Goal: Browse casually: Explore the website without a specific task or goal

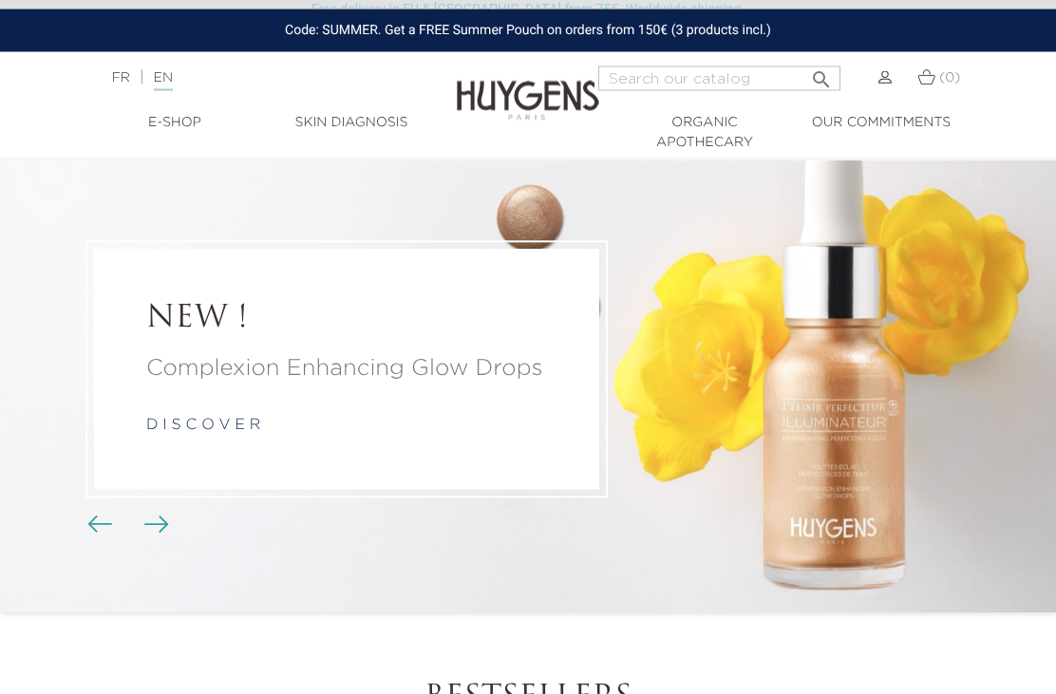
scroll to position [44, 0]
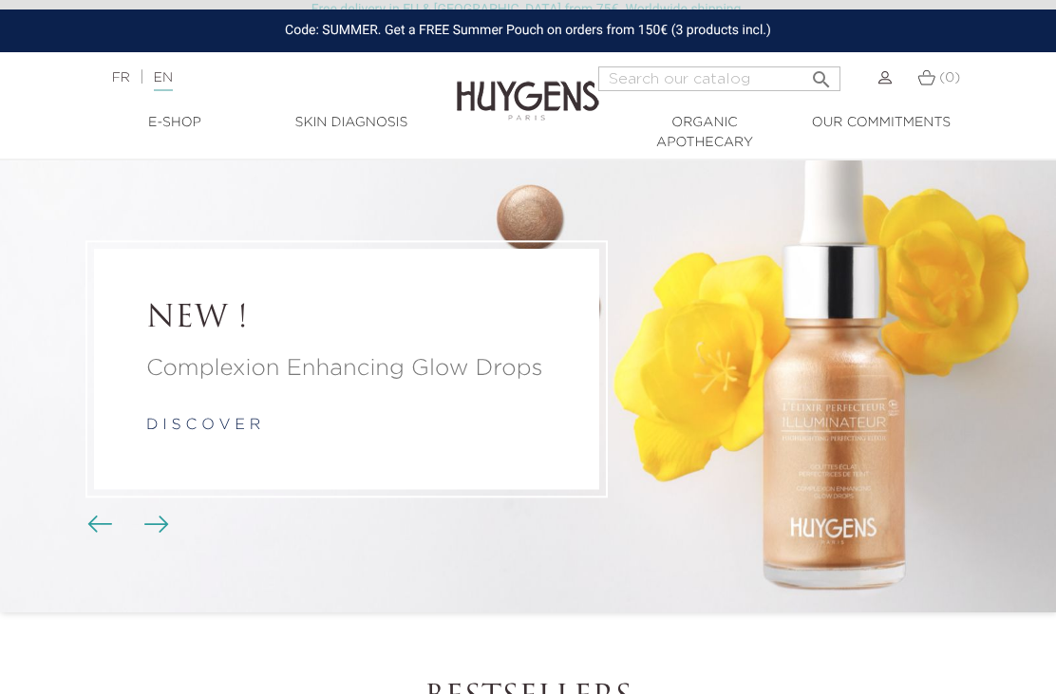
click at [147, 434] on link "d i s c o v e r" at bounding box center [203, 426] width 114 height 15
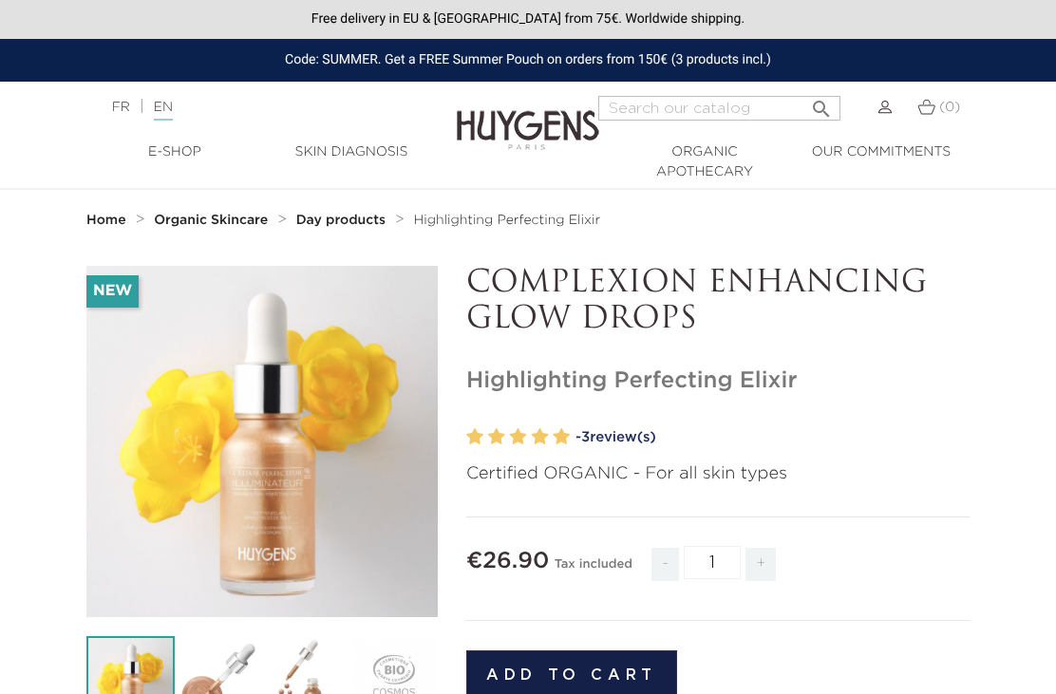
click at [497, 426] on label at bounding box center [496, 438] width 17 height 28
click at [570, 444] on label at bounding box center [561, 438] width 17 height 28
click at [518, 436] on label at bounding box center [518, 438] width 17 height 28
click at [505, 430] on div at bounding box center [518, 438] width 104 height 28
click at [613, 432] on link "- 3 review(s)" at bounding box center [773, 438] width 394 height 28
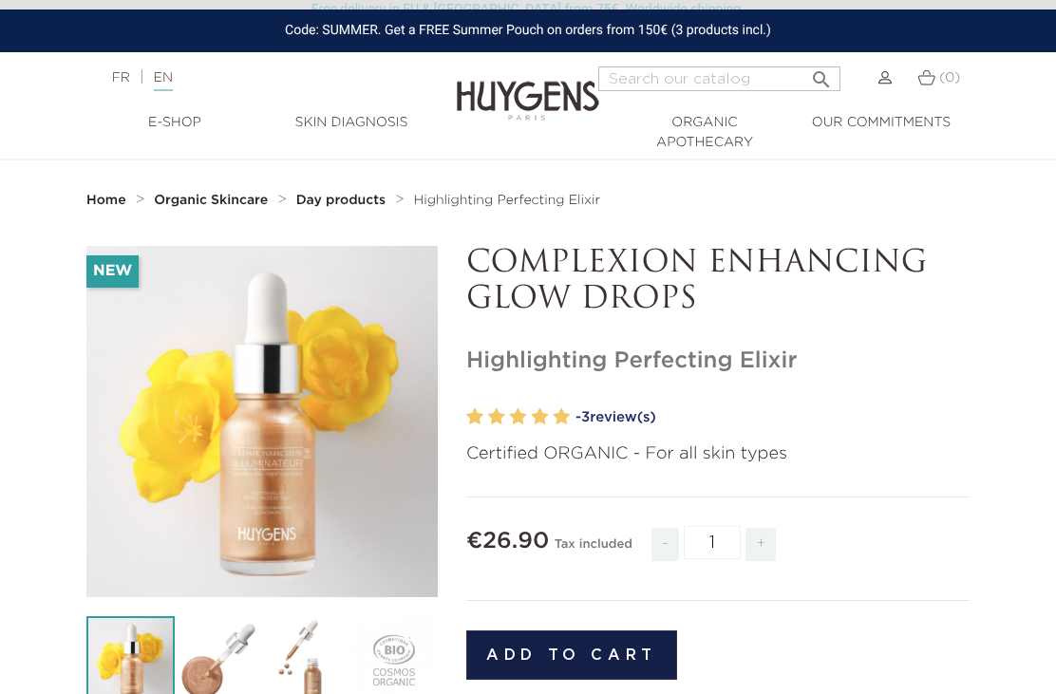
scroll to position [1514, 0]
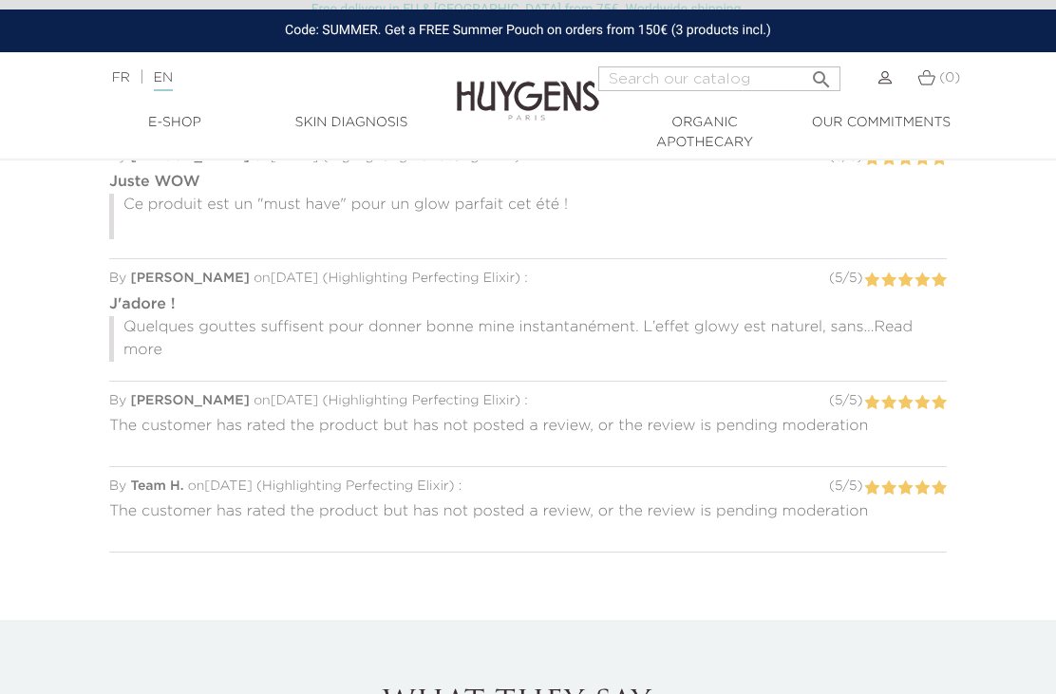
click at [595, 427] on div "The customer has rated the product but has not posted a review, or the review i…" at bounding box center [528, 431] width 838 height 41
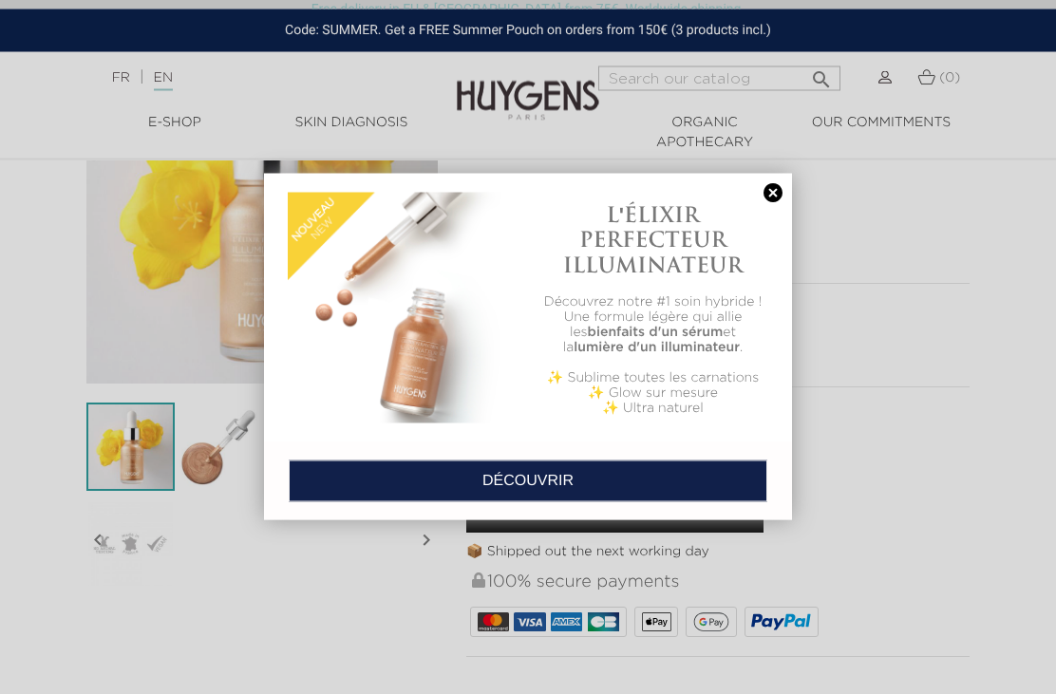
scroll to position [215, 0]
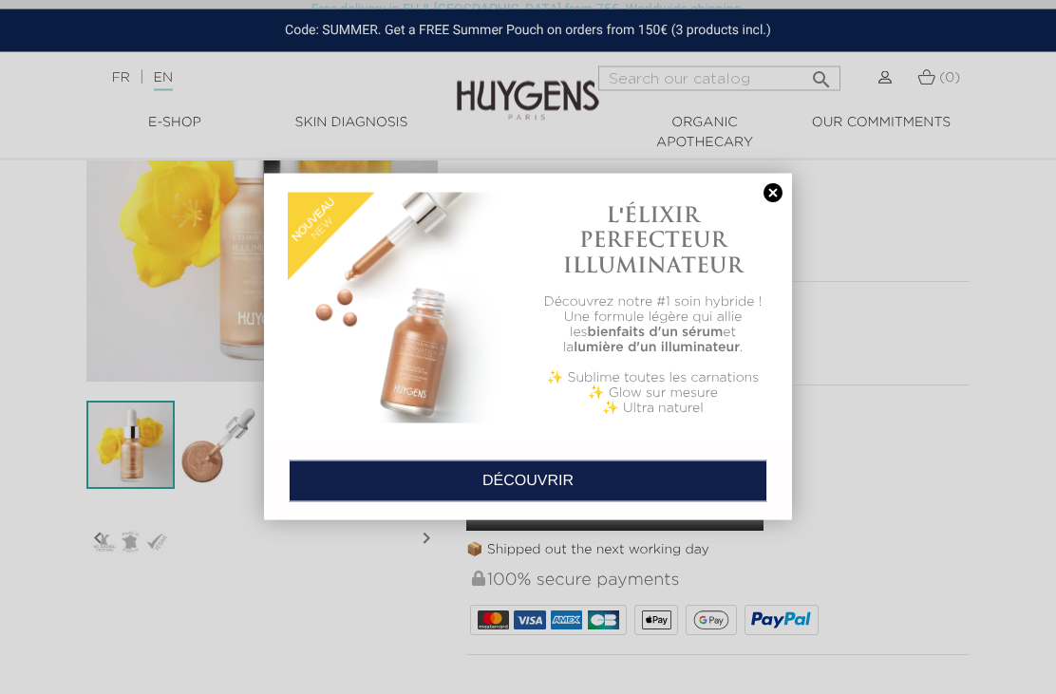
click at [780, 193] on link at bounding box center [773, 193] width 27 height 20
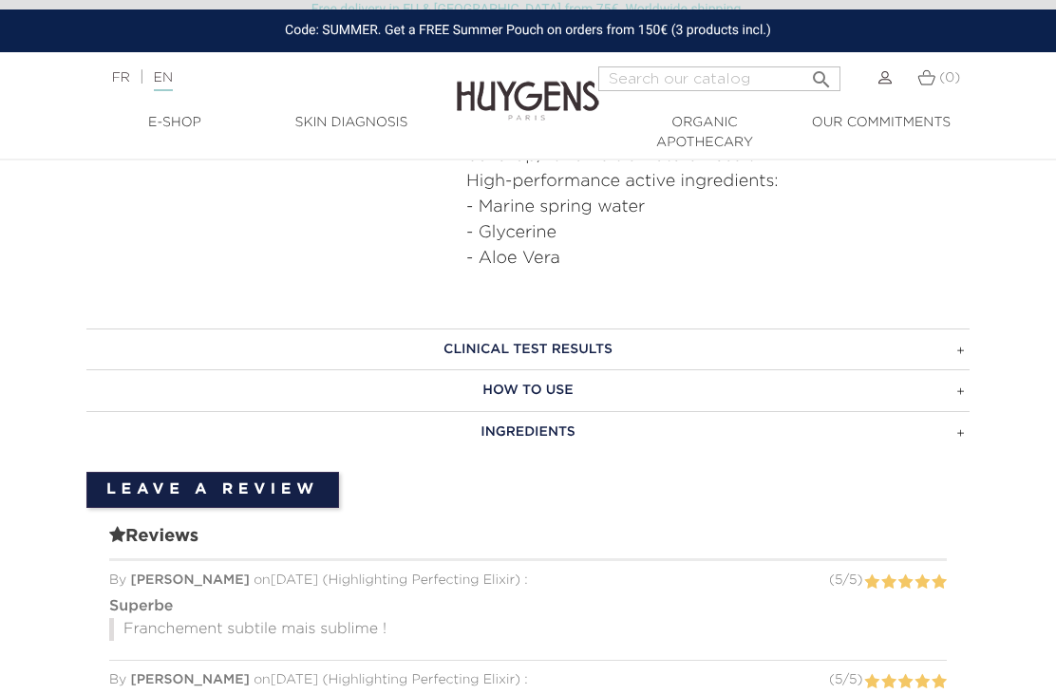
scroll to position [984, 0]
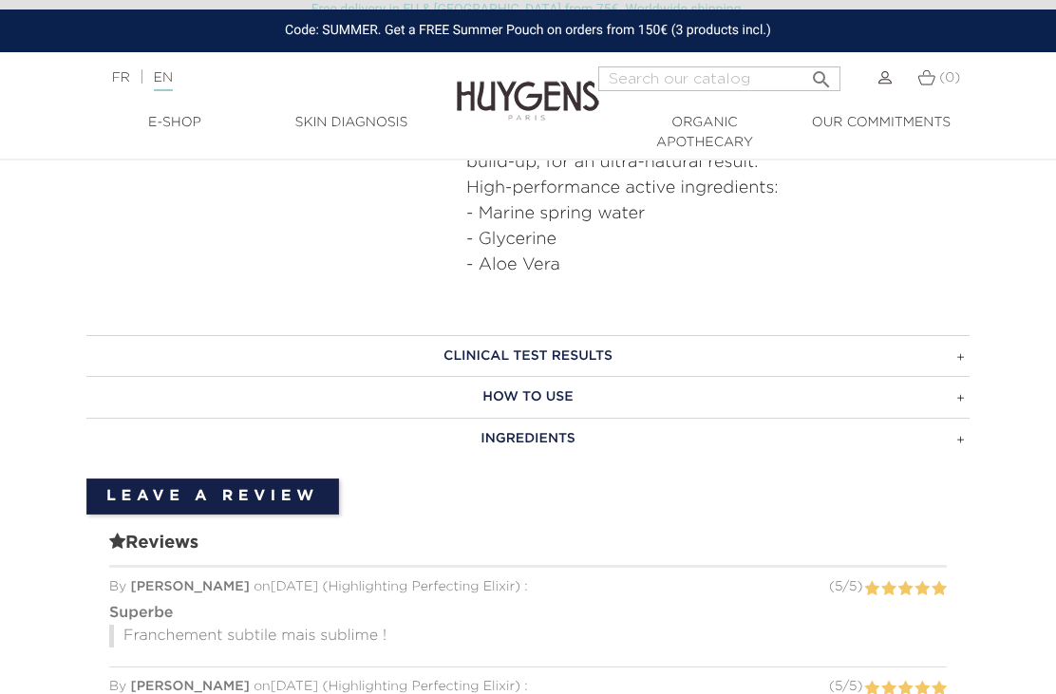
click at [471, 349] on h3 "CLINICAL TEST RESULTS" at bounding box center [527, 356] width 883 height 42
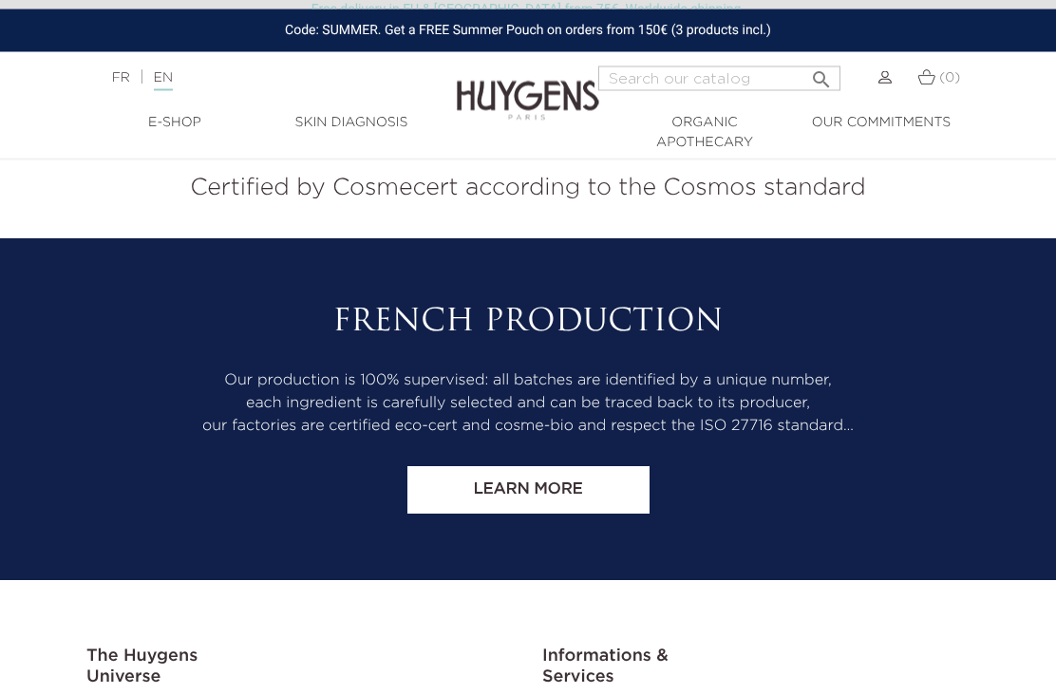
scroll to position [4091, 0]
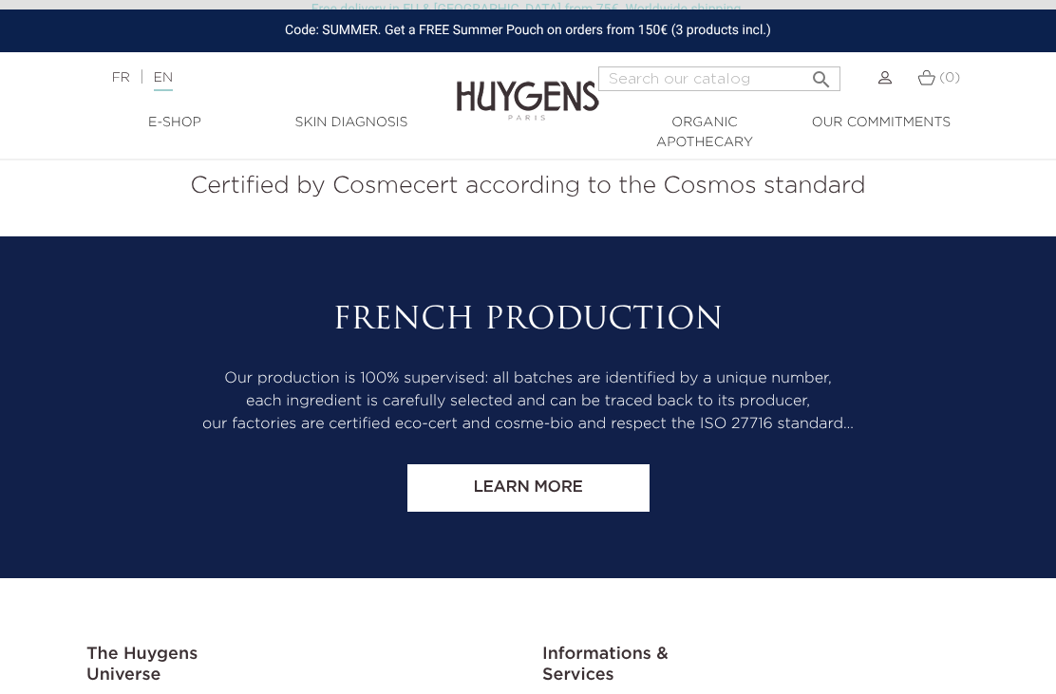
click at [472, 465] on link "Learn more" at bounding box center [529, 488] width 242 height 47
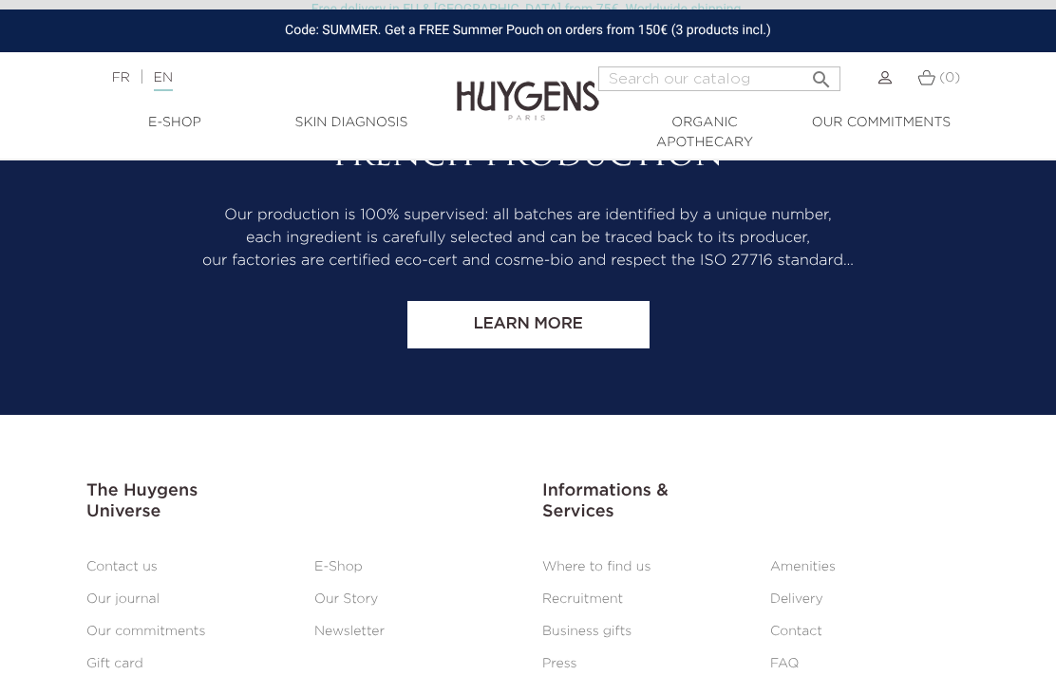
click at [331, 560] on link "E-Shop" at bounding box center [338, 566] width 48 height 13
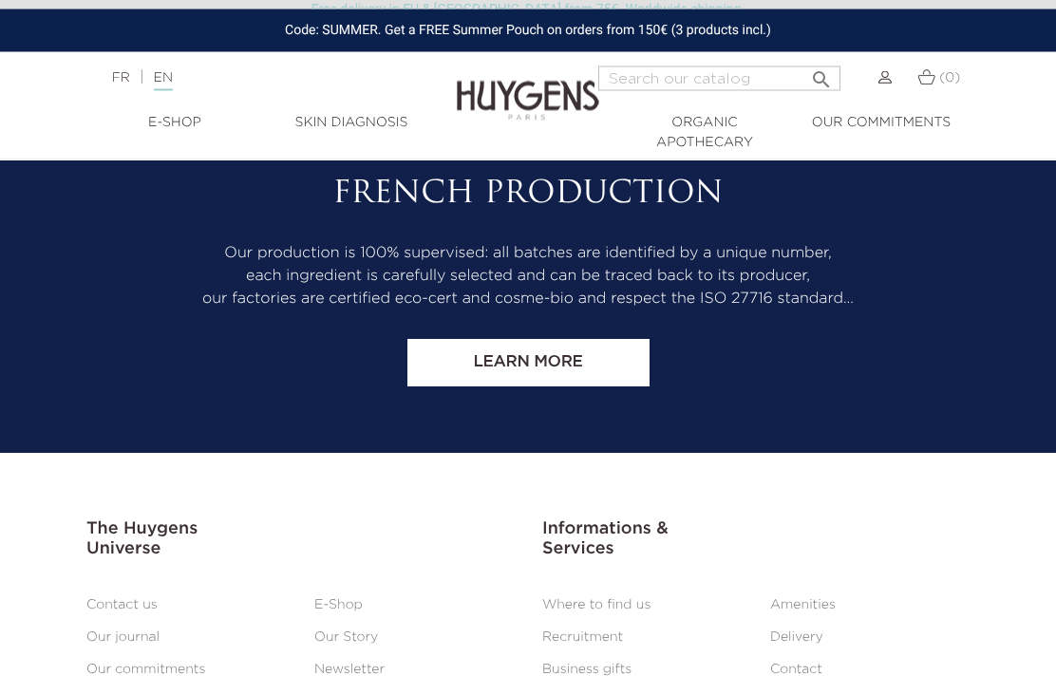
scroll to position [5746, 0]
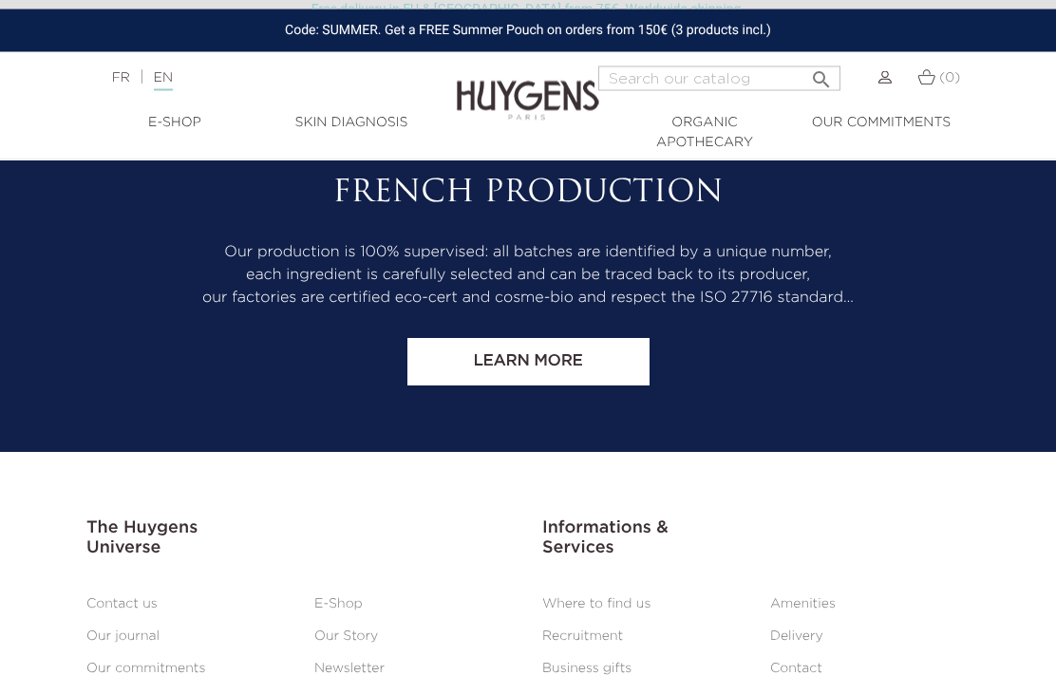
click at [480, 361] on link "Learn more" at bounding box center [529, 362] width 242 height 47
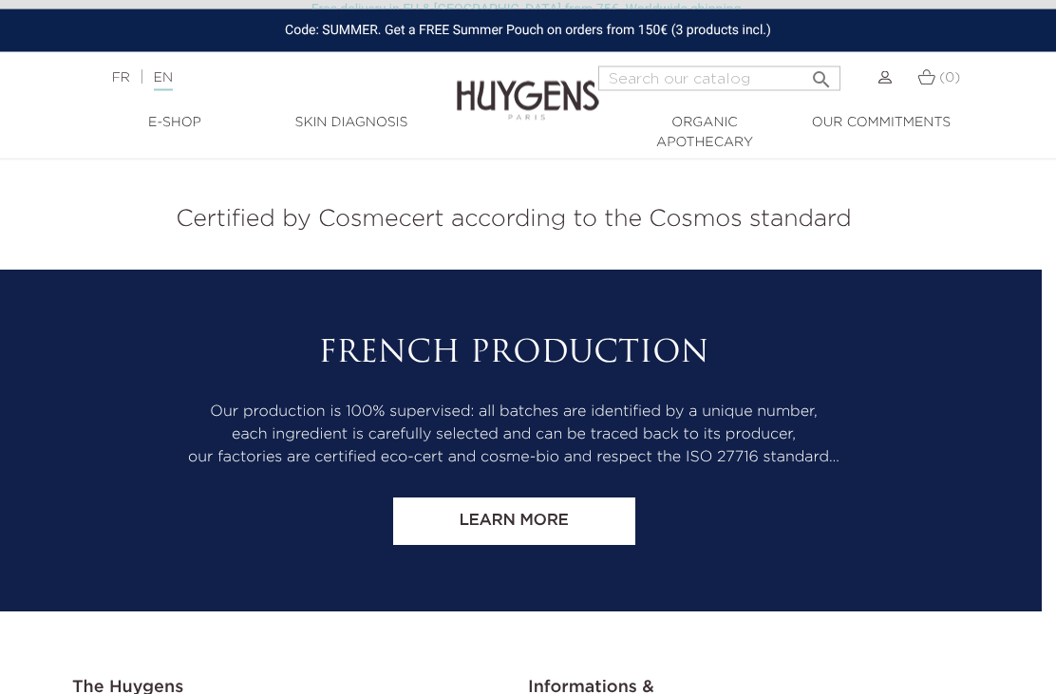
scroll to position [8268, 14]
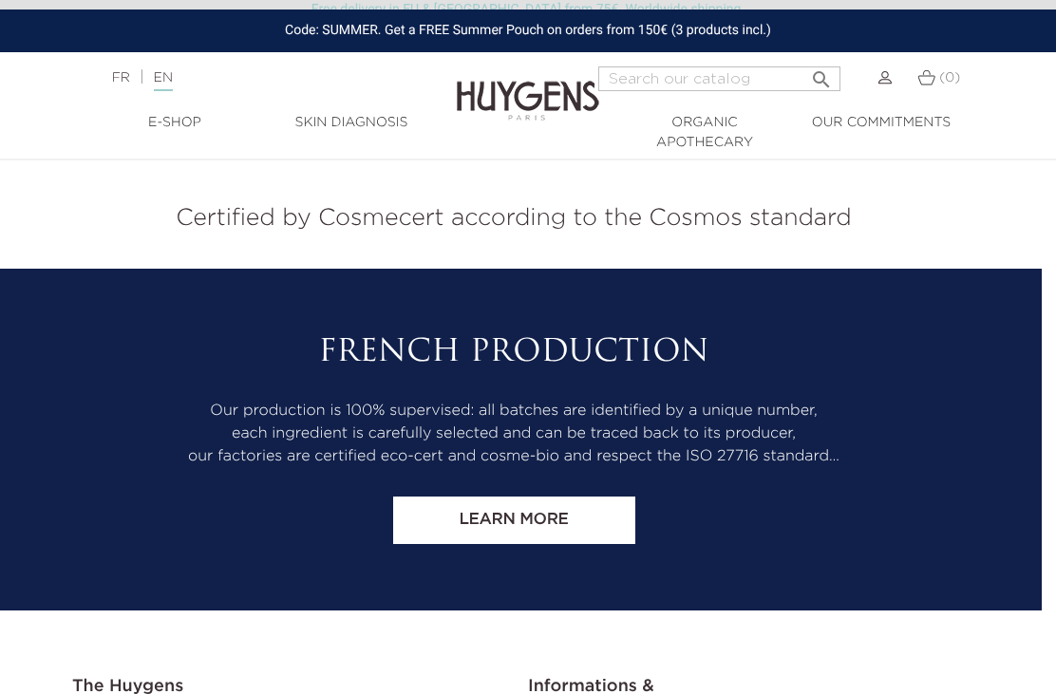
click at [474, 511] on link "Learn more" at bounding box center [514, 520] width 242 height 47
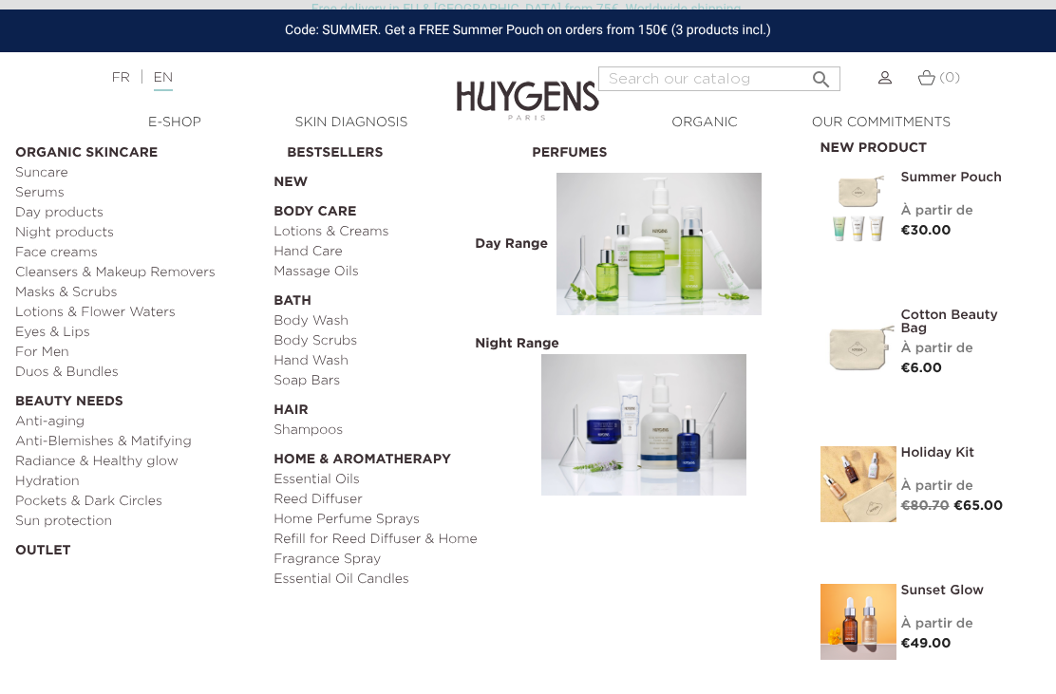
scroll to position [8, 0]
click at [19, 548] on link "OUTLET" at bounding box center [137, 546] width 245 height 29
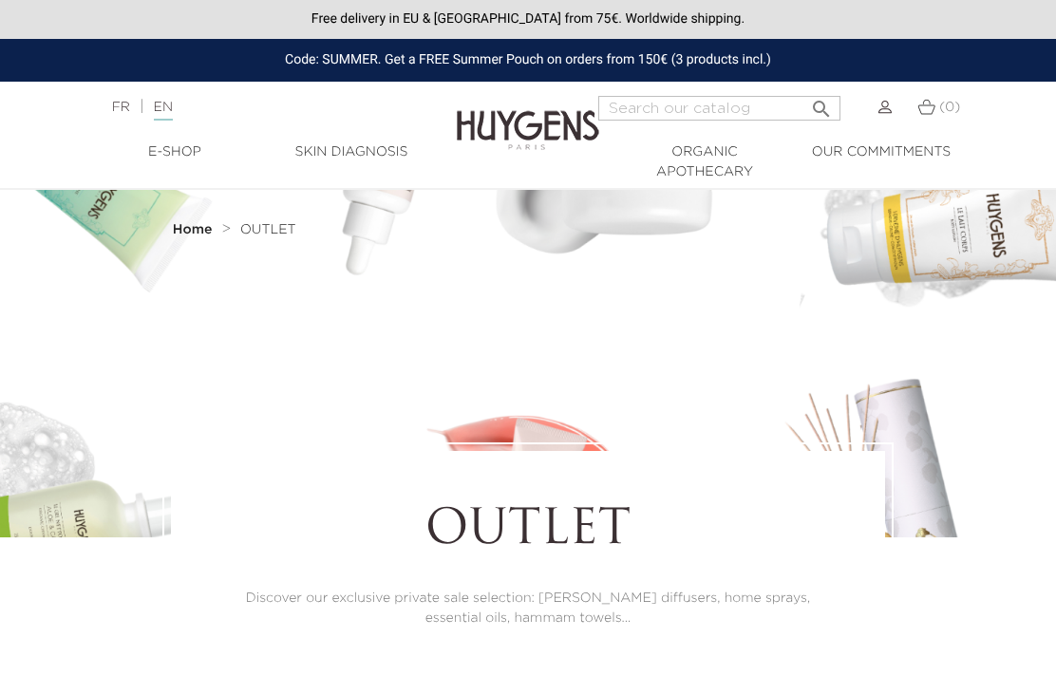
click at [240, 235] on span "OUTLET" at bounding box center [268, 229] width 56 height 13
click at [98, 435] on div at bounding box center [528, 364] width 1056 height 348
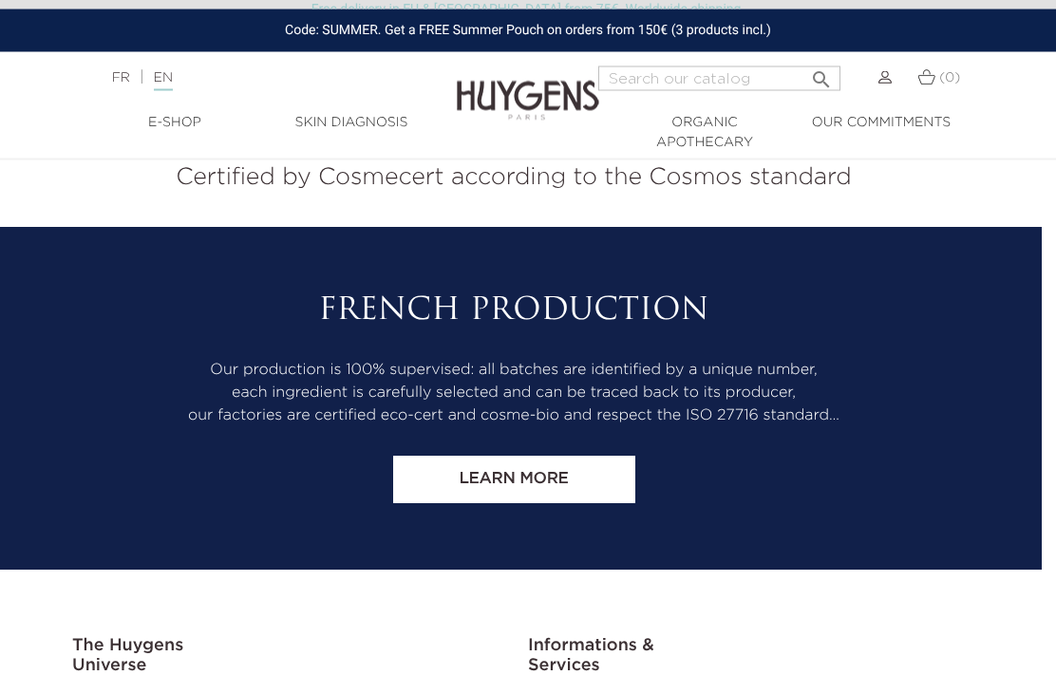
scroll to position [5552, 14]
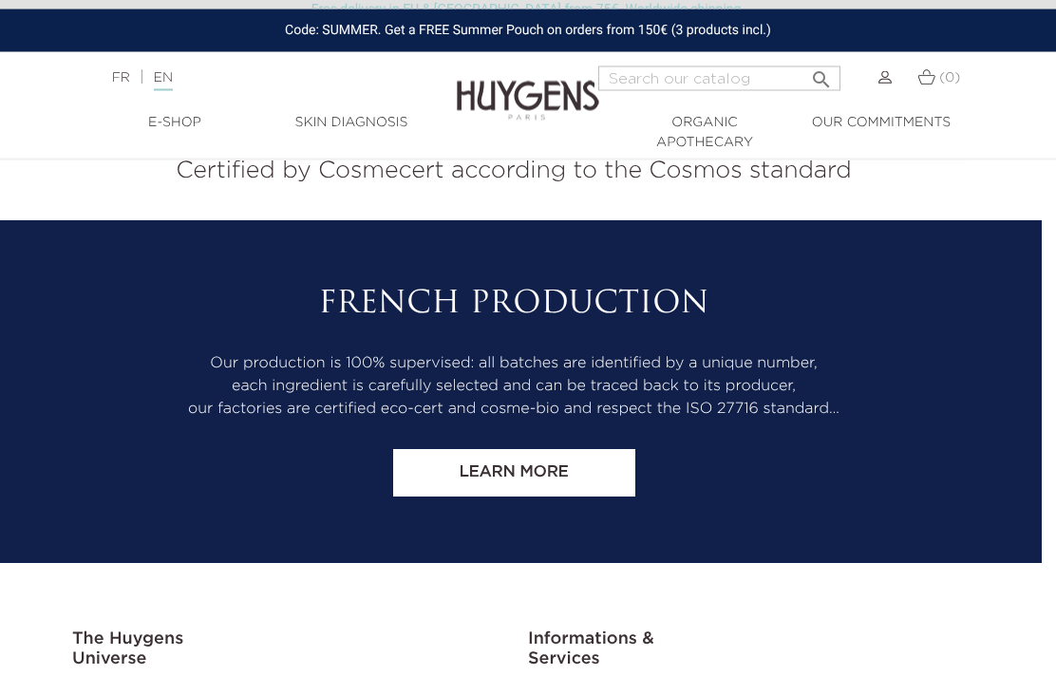
click at [496, 450] on link "Learn more" at bounding box center [514, 473] width 242 height 47
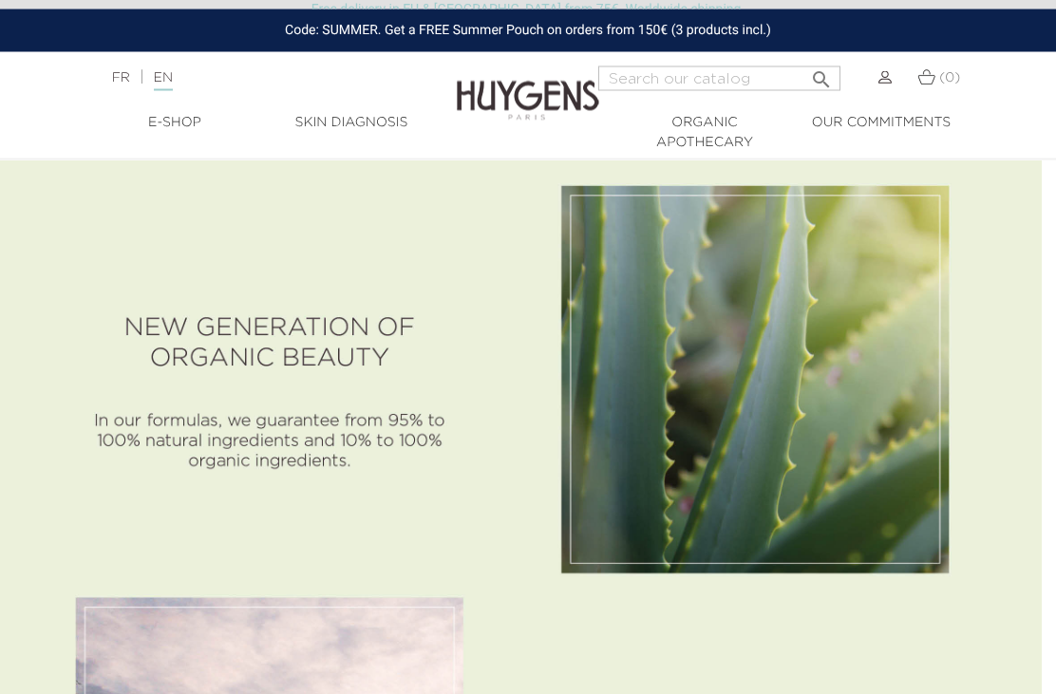
scroll to position [946, 14]
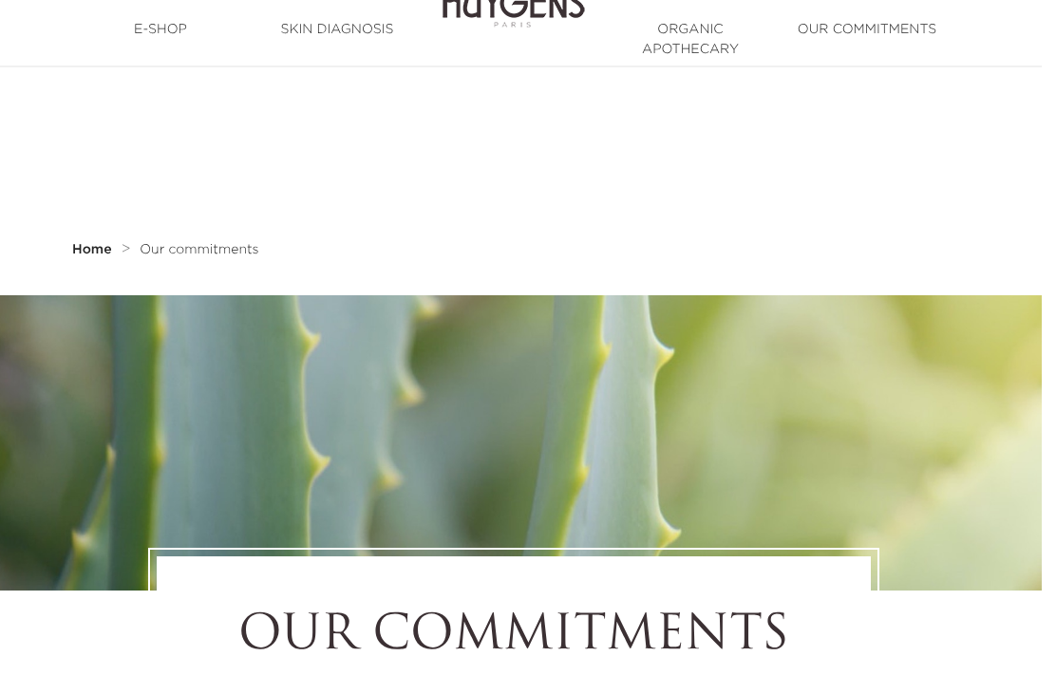
scroll to position [0, 14]
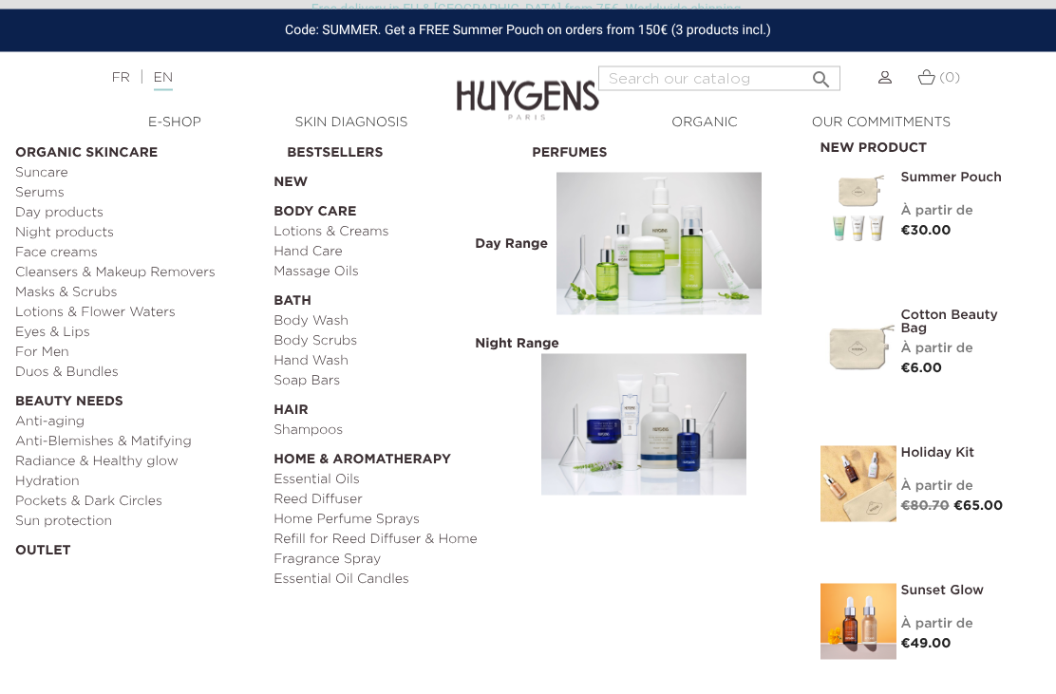
scroll to position [4986, 14]
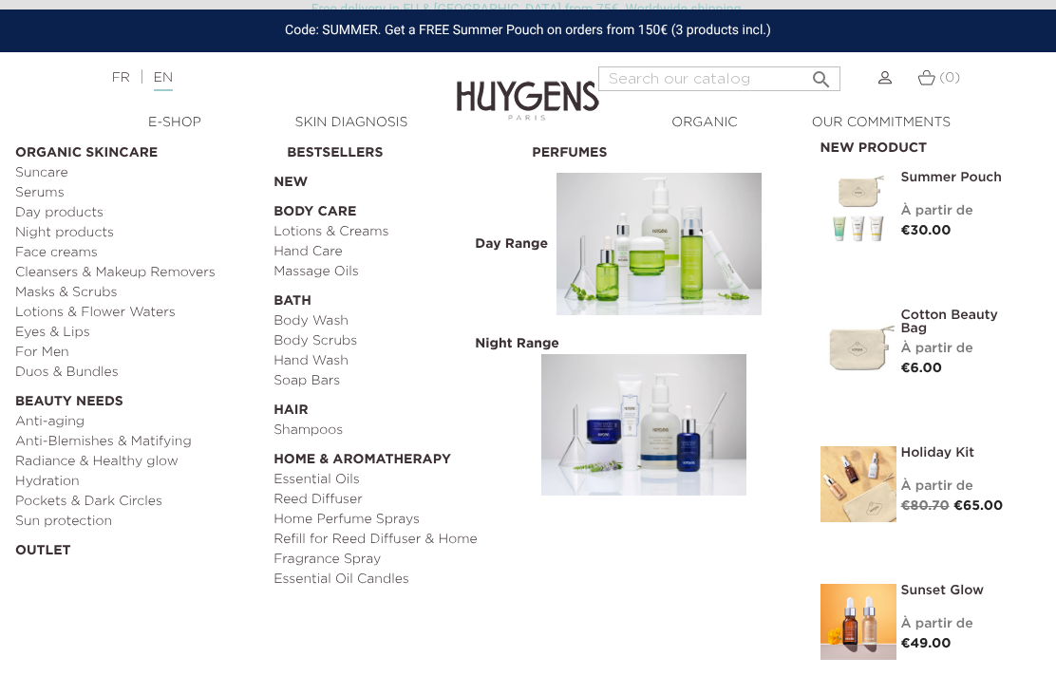
click at [28, 421] on link "Anti-aging" at bounding box center [137, 422] width 245 height 20
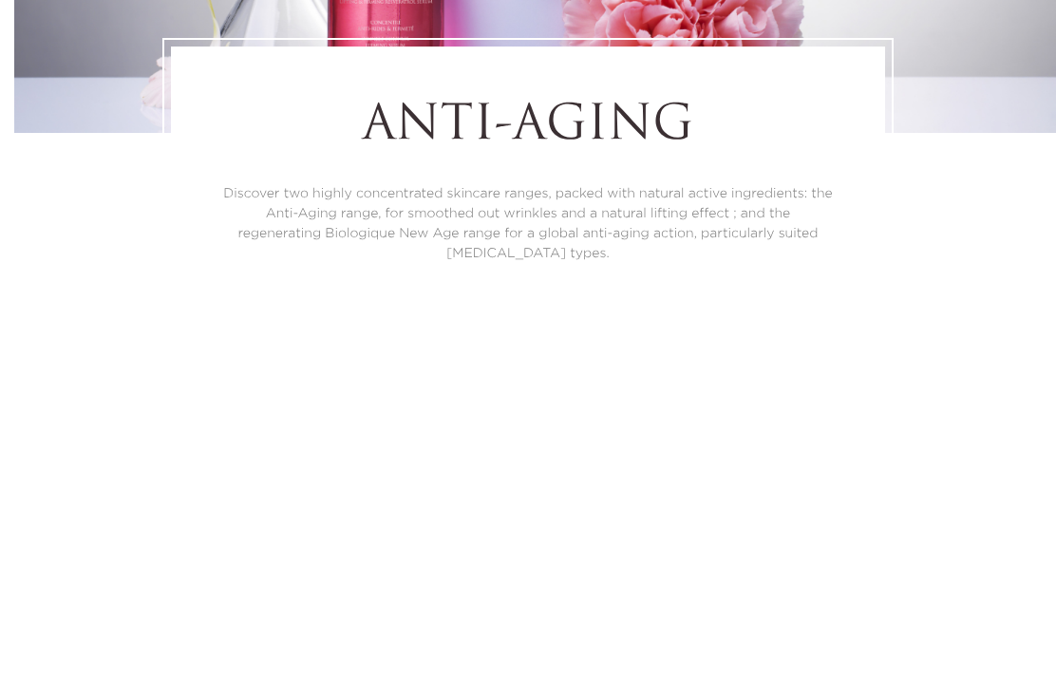
scroll to position [0, 14]
